Goal: Task Accomplishment & Management: Complete application form

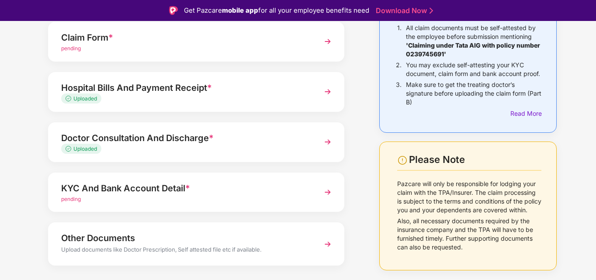
scroll to position [106, 0]
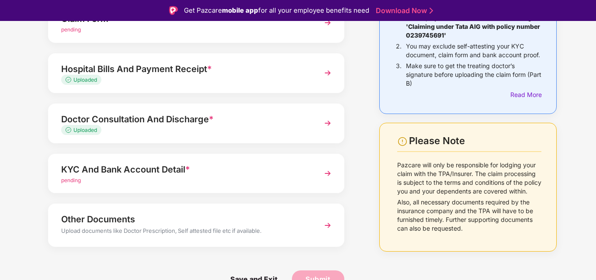
click at [324, 174] on img at bounding box center [328, 174] width 16 height 16
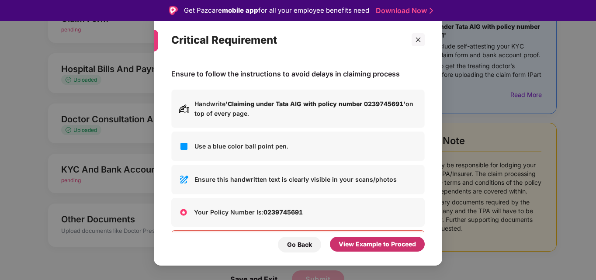
click at [372, 244] on div "View Example to Proceed" at bounding box center [377, 245] width 77 height 10
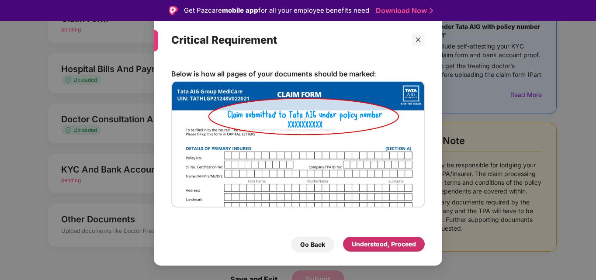
click at [372, 244] on div "Understood, Proceed" at bounding box center [384, 245] width 64 height 10
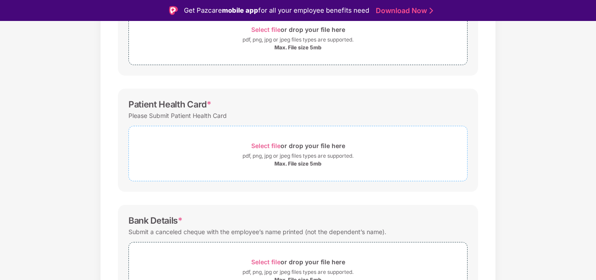
scroll to position [68, 0]
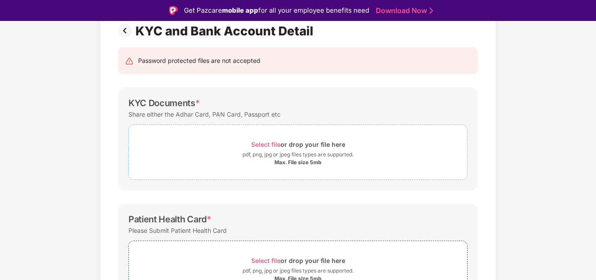
click at [269, 143] on span "Select file" at bounding box center [265, 144] width 29 height 7
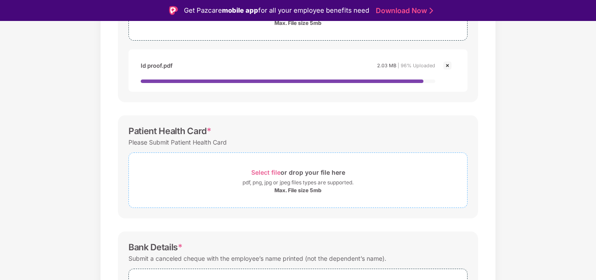
scroll to position [199, 0]
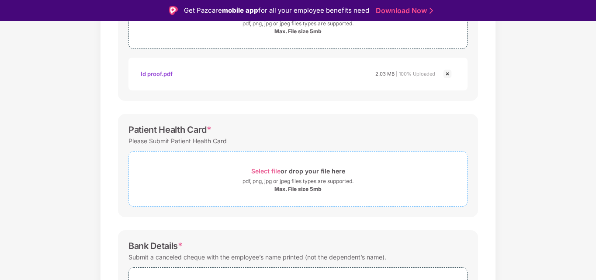
click at [273, 168] on span "Select file" at bounding box center [265, 170] width 29 height 7
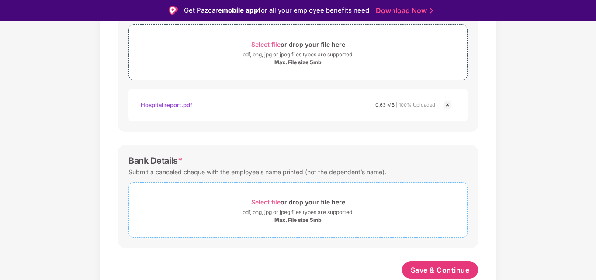
scroll to position [326, 0]
click at [271, 200] on span "Select file" at bounding box center [265, 201] width 29 height 7
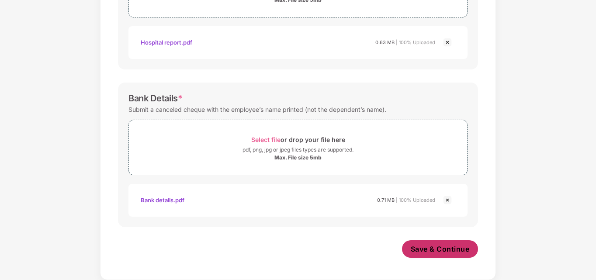
scroll to position [367, 0]
click at [446, 250] on span "Save & Continue" at bounding box center [440, 249] width 59 height 10
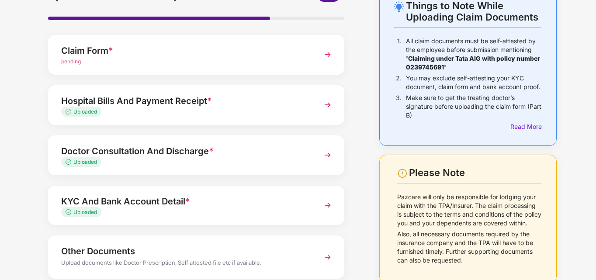
scroll to position [106, 0]
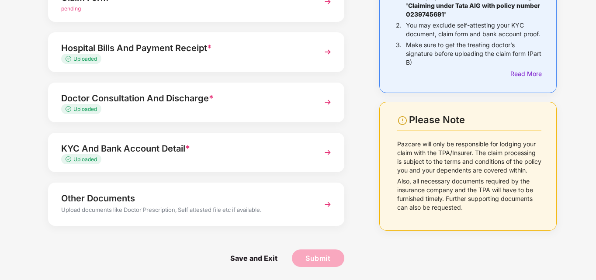
click at [318, 197] on div "Other Documents Upload documents like Doctor Prescription, Self attested file e…" at bounding box center [196, 204] width 296 height 43
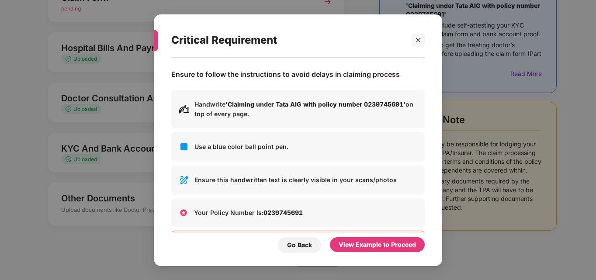
scroll to position [0, 0]
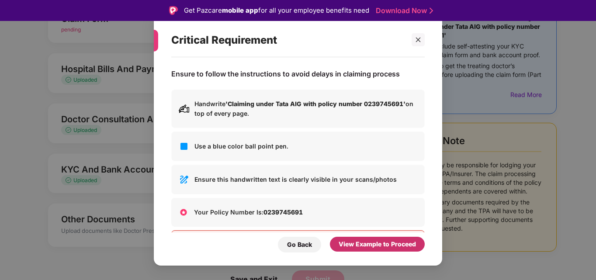
click at [373, 244] on div "View Example to Proceed" at bounding box center [377, 245] width 77 height 10
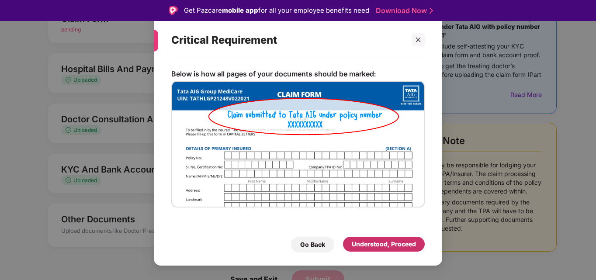
click at [373, 244] on div "Understood, Proceed" at bounding box center [384, 245] width 64 height 10
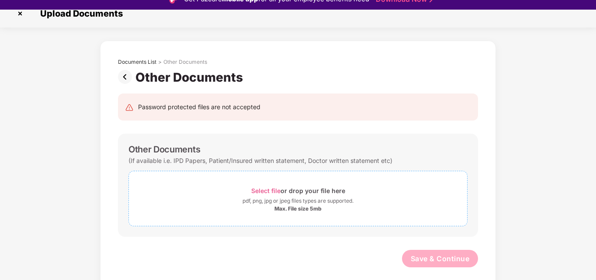
scroll to position [21, 0]
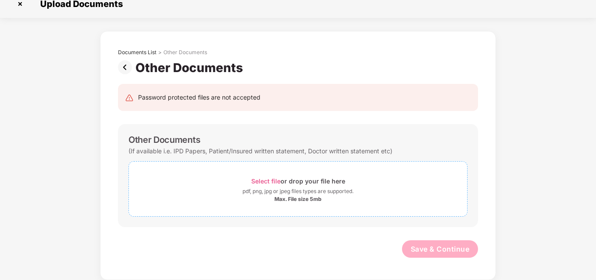
click at [271, 178] on span "Select file" at bounding box center [265, 180] width 29 height 7
click at [268, 181] on span "Select file" at bounding box center [265, 180] width 29 height 7
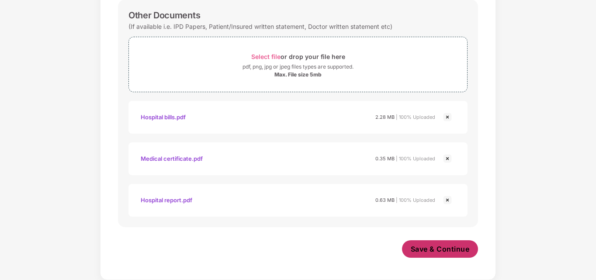
scroll to position [135, 0]
click at [457, 248] on span "Save & Continue" at bounding box center [440, 249] width 59 height 10
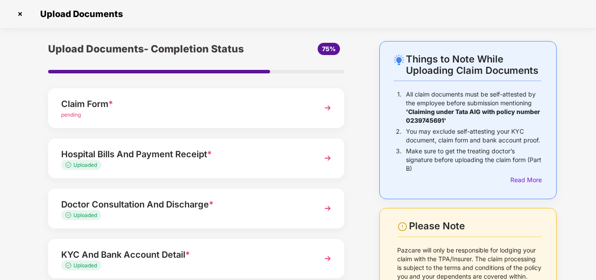
click at [327, 111] on img at bounding box center [328, 108] width 16 height 16
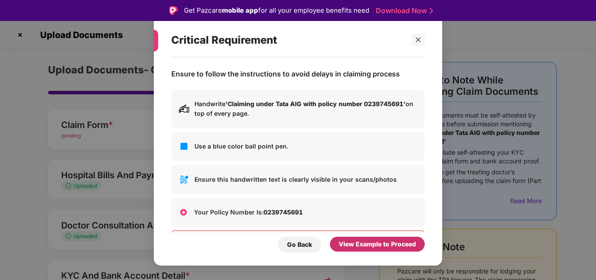
click at [393, 247] on div "View Example to Proceed" at bounding box center [377, 245] width 77 height 10
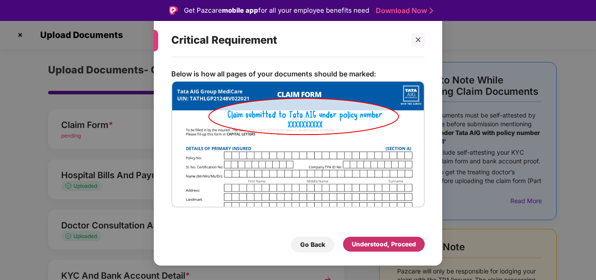
click at [393, 247] on div "Understood, Proceed" at bounding box center [384, 245] width 64 height 10
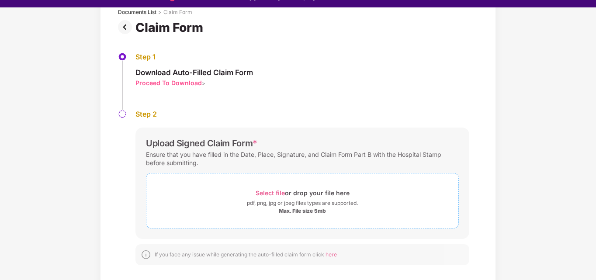
scroll to position [21, 0]
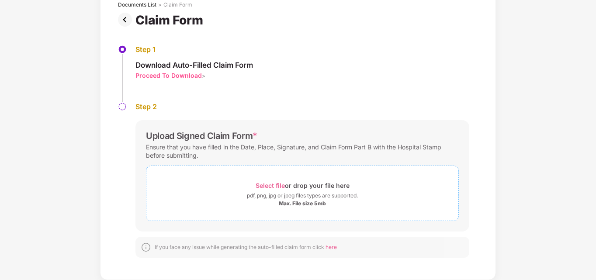
click at [271, 184] on span "Select file" at bounding box center [270, 185] width 29 height 7
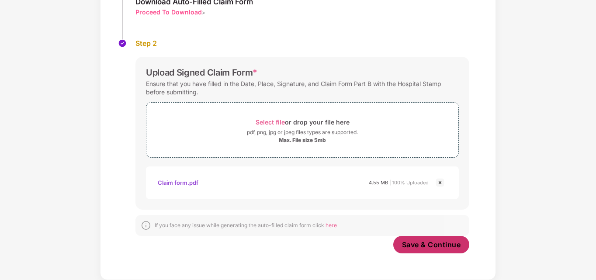
scroll to position [121, 0]
click at [436, 244] on span "Save & Continue" at bounding box center [431, 245] width 59 height 10
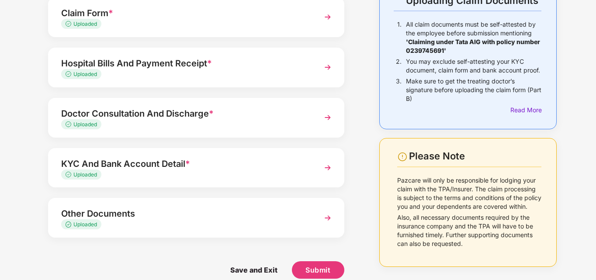
scroll to position [82, 0]
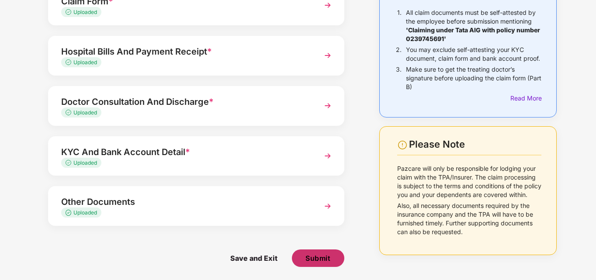
click at [310, 261] on span "Submit" at bounding box center [318, 259] width 25 height 10
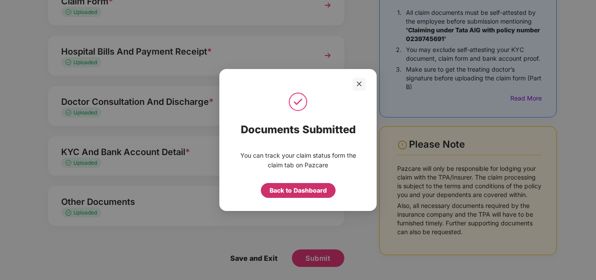
click at [310, 196] on div "Back to Dashboard" at bounding box center [298, 190] width 75 height 15
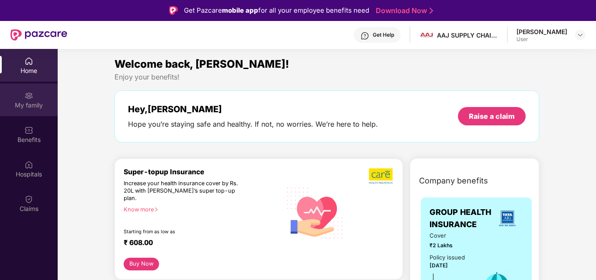
click at [24, 100] on div "My family" at bounding box center [29, 100] width 58 height 33
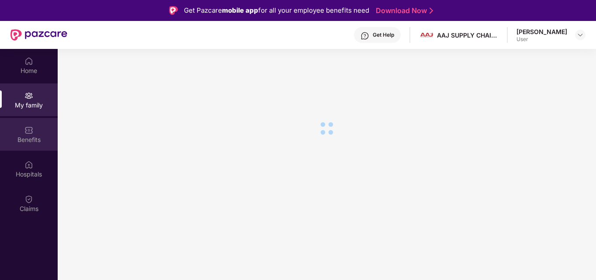
click at [35, 136] on div "Benefits" at bounding box center [29, 140] width 58 height 9
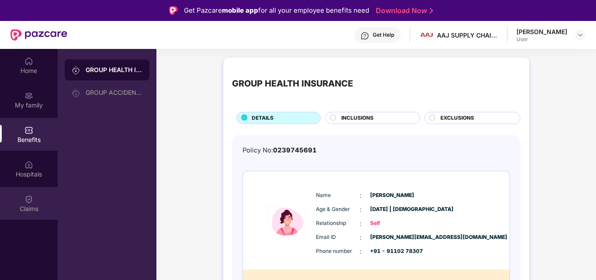
click at [21, 196] on div "Claims" at bounding box center [29, 203] width 58 height 33
